Goal: Transaction & Acquisition: Purchase product/service

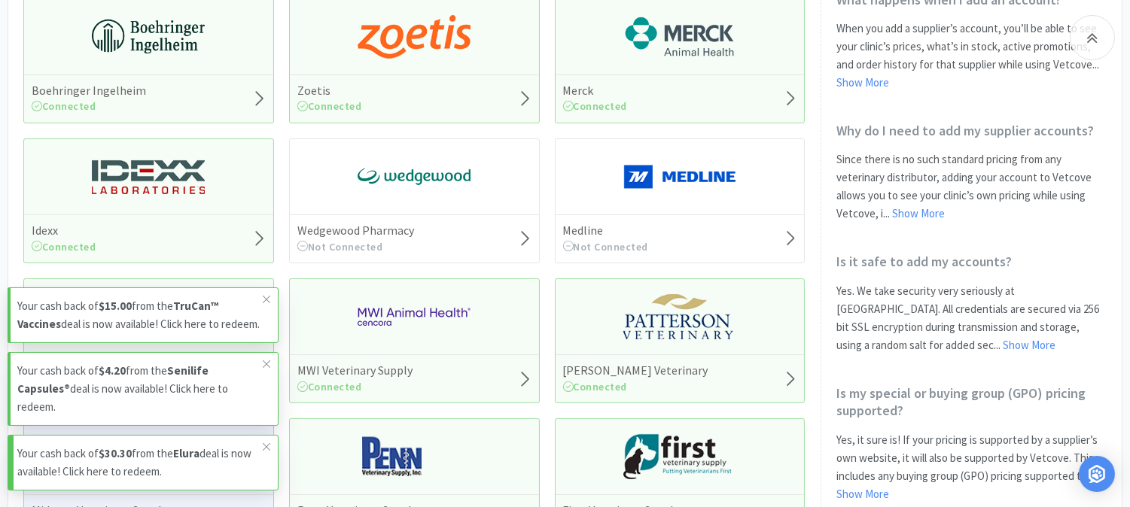
scroll to position [251, 0]
click at [267, 294] on icon at bounding box center [266, 300] width 9 height 12
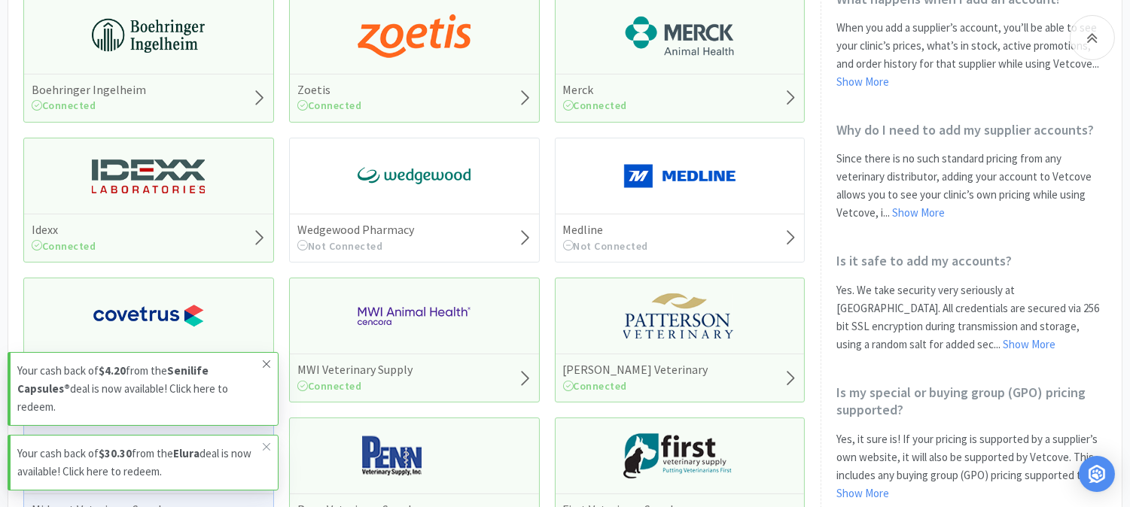
click at [262, 360] on icon at bounding box center [266, 364] width 9 height 12
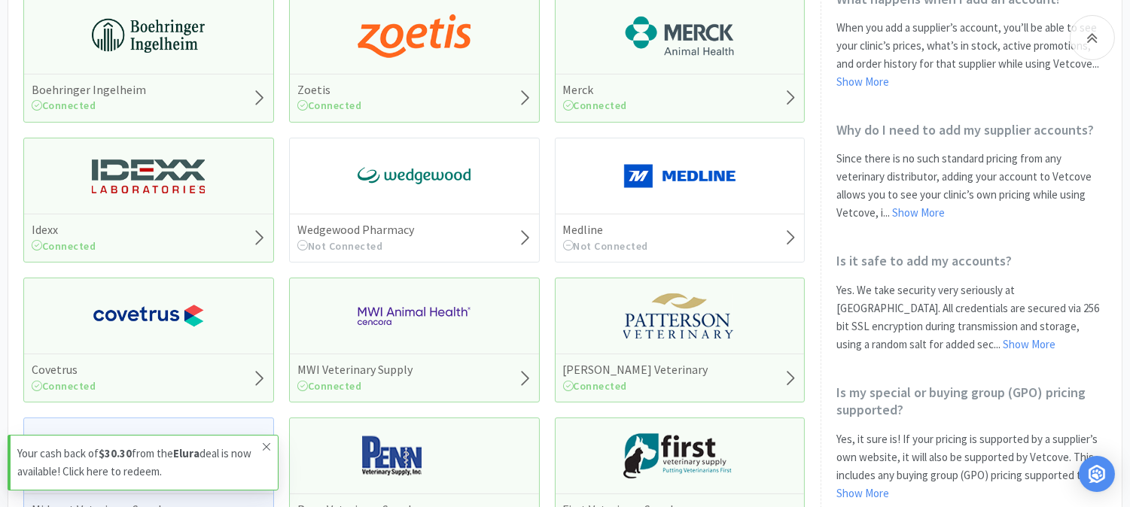
click at [262, 446] on icon at bounding box center [266, 447] width 9 height 12
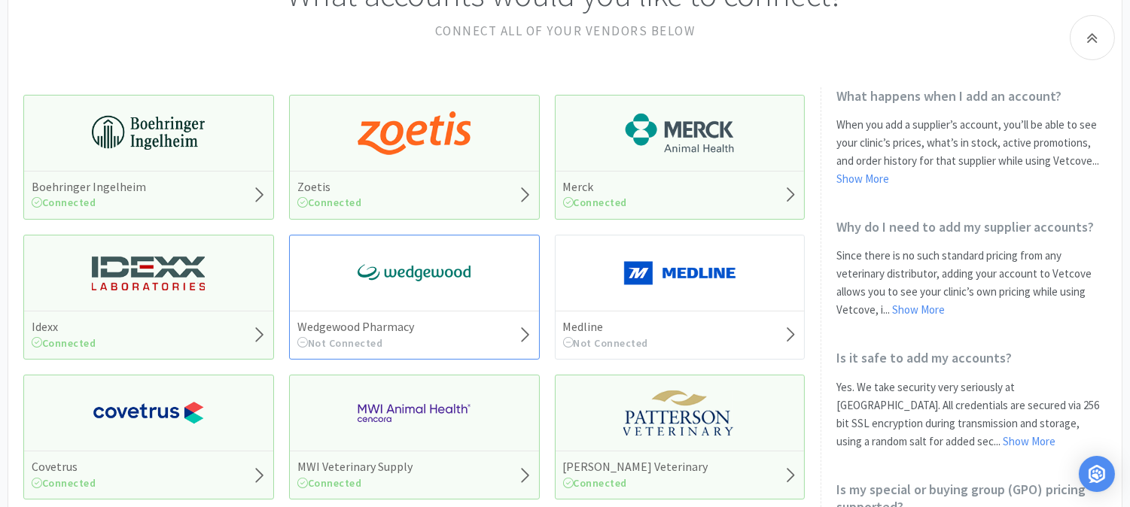
scroll to position [0, 0]
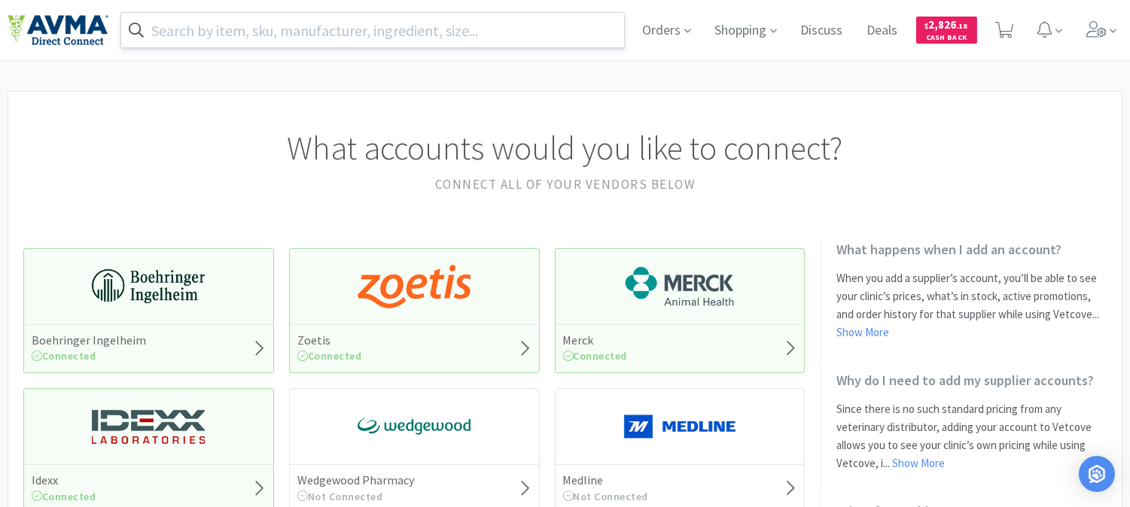
click at [261, 15] on input "text" at bounding box center [372, 30] width 503 height 35
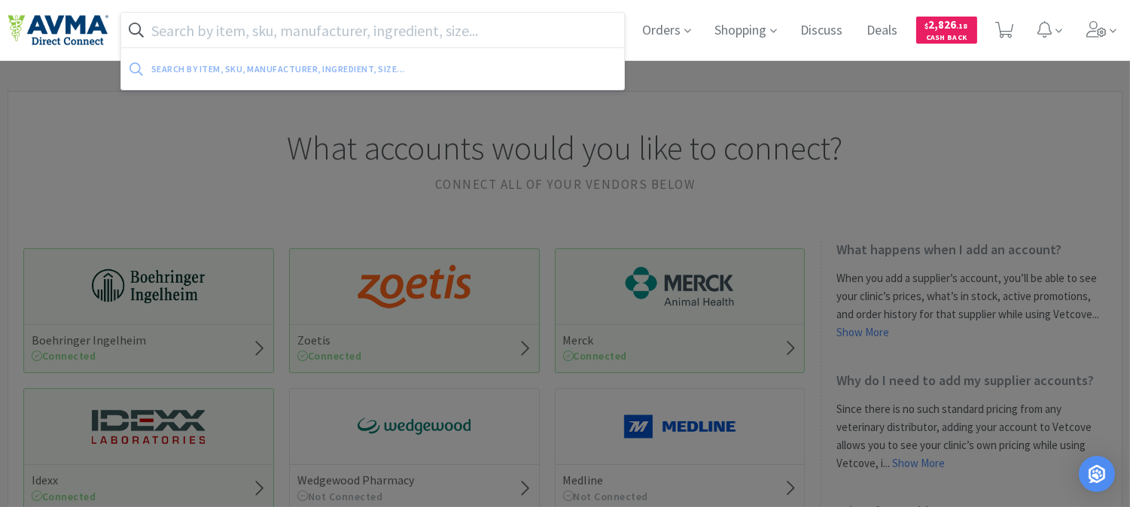
paste input "054599"
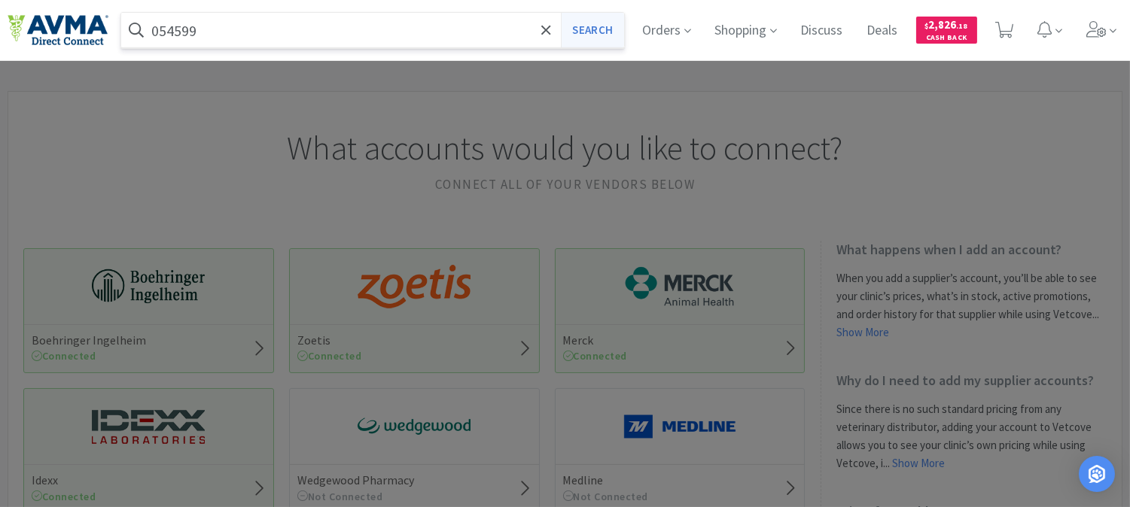
type input "054599"
click at [608, 27] on button "Search" at bounding box center [592, 30] width 62 height 35
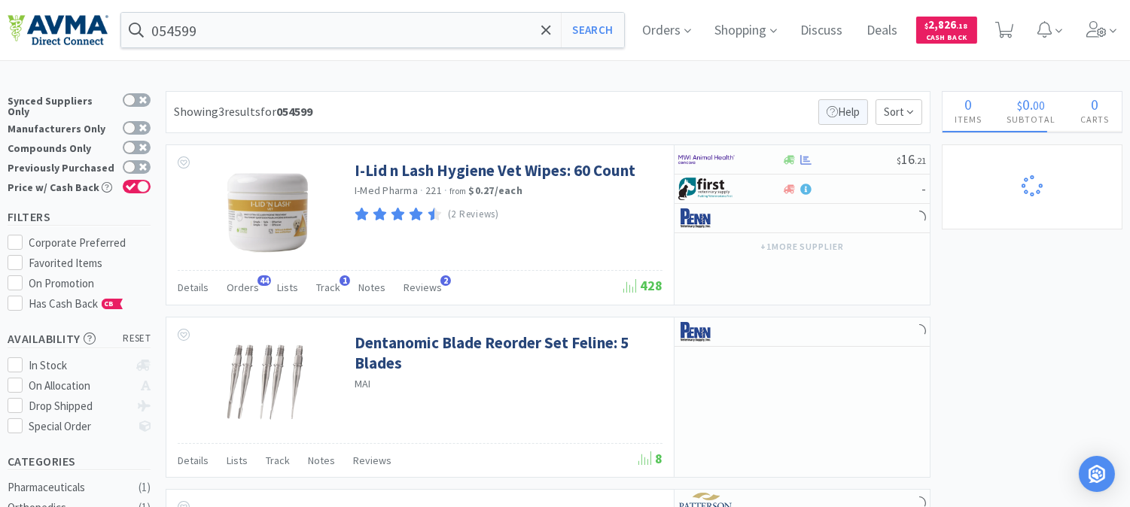
select select "1"
select select "3"
select select "1"
select select "5"
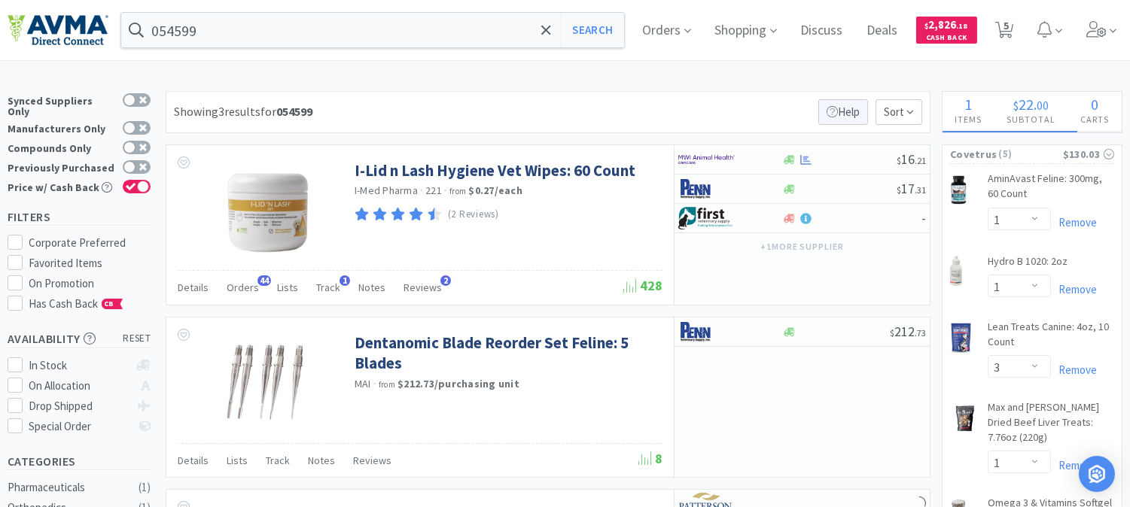
select select "1"
